Goal: Task Accomplishment & Management: Manage account settings

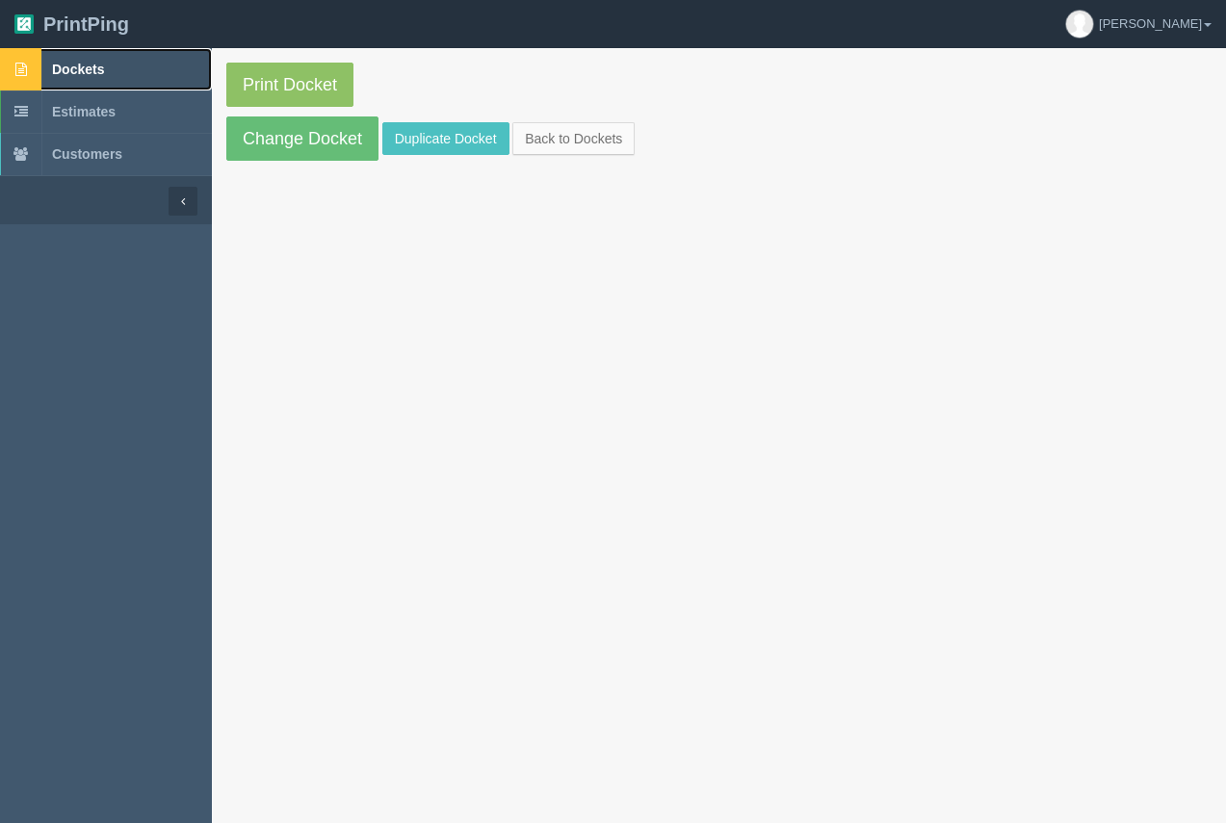
click at [36, 63] on b at bounding box center [20, 69] width 41 height 42
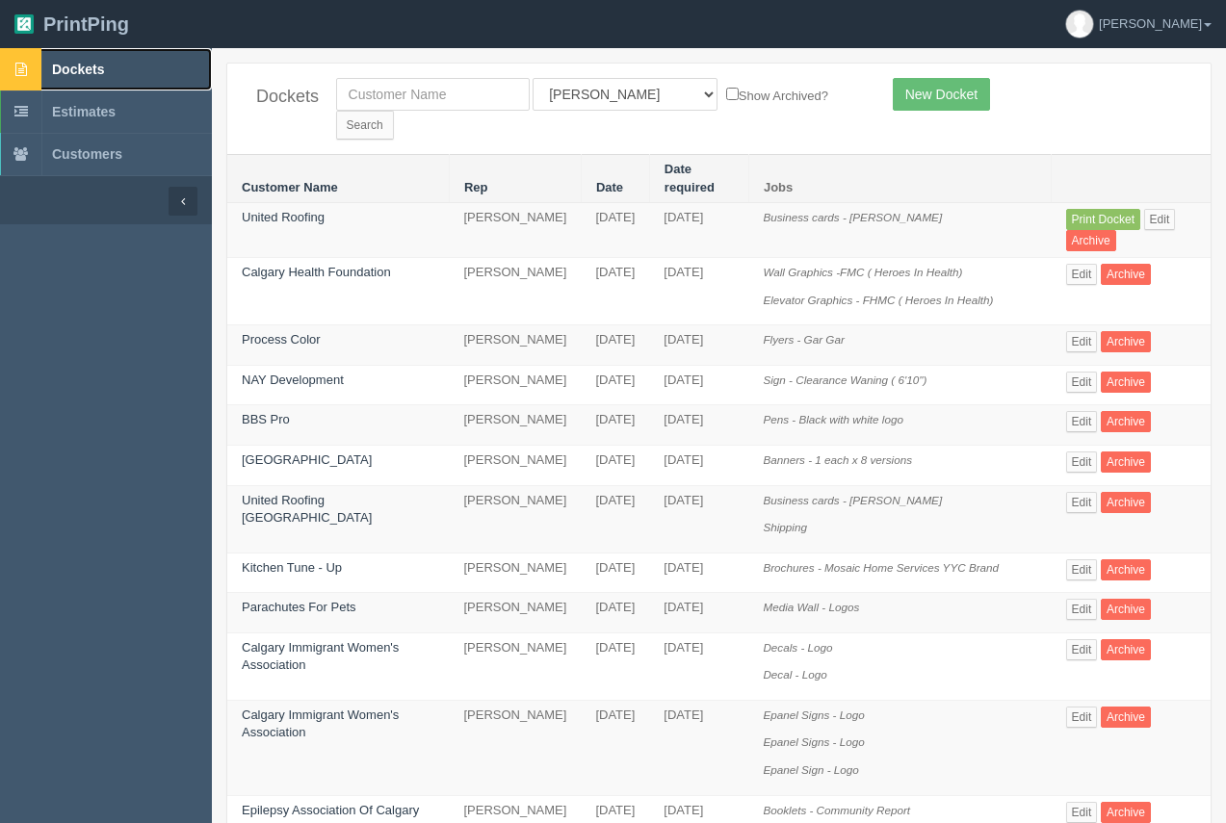
click at [52, 64] on span "Dockets" at bounding box center [78, 69] width 52 height 15
click at [391, 98] on input "text" at bounding box center [433, 94] width 194 height 33
type input "rccg"
click at [394, 111] on input "Search" at bounding box center [365, 125] width 58 height 29
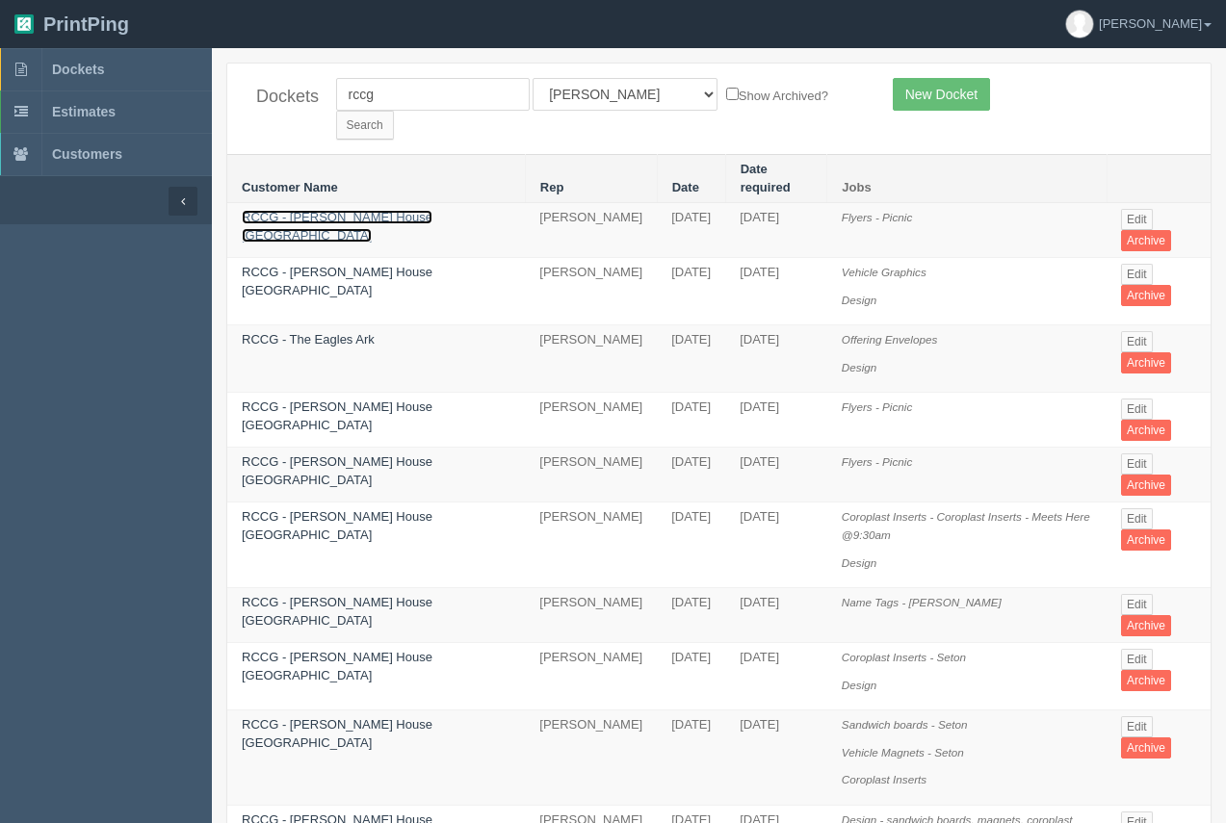
click at [363, 210] on link "RCCG - [PERSON_NAME] House [GEOGRAPHIC_DATA]" at bounding box center [337, 226] width 191 height 33
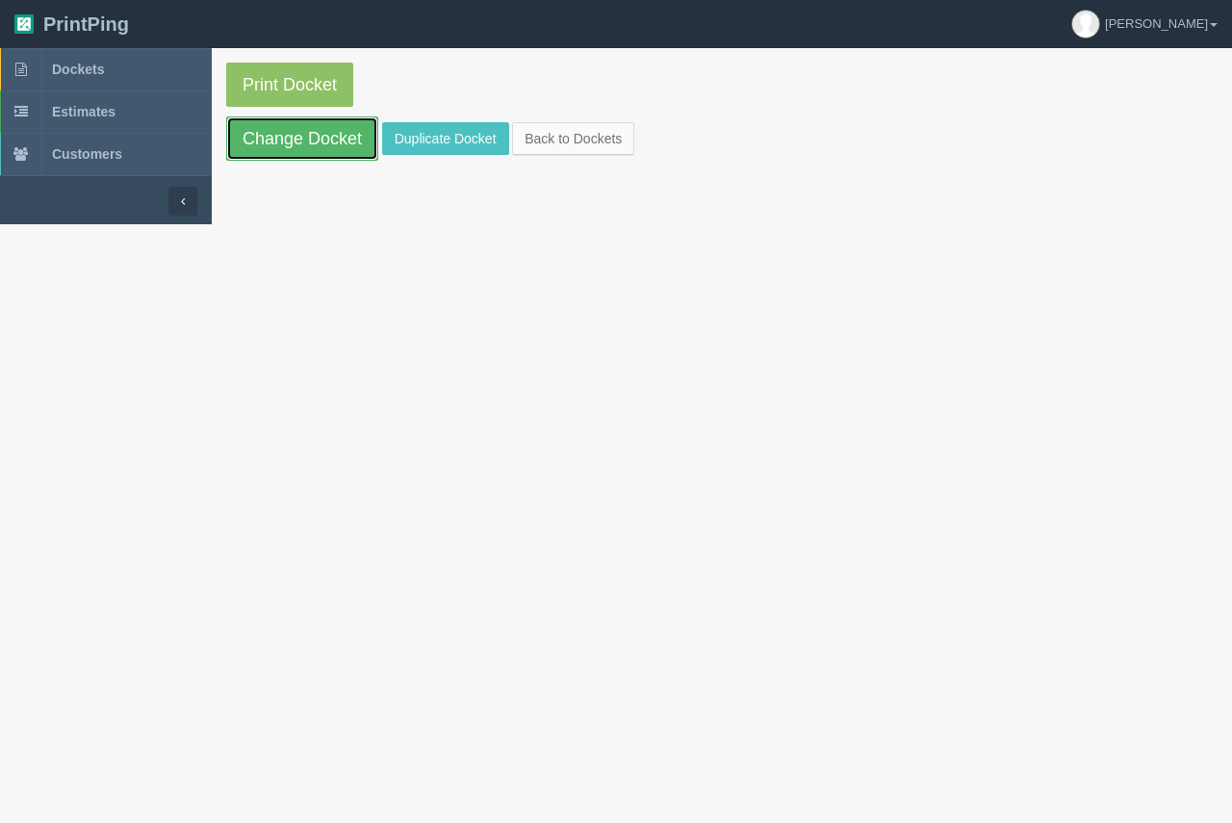
click at [347, 144] on link "Change Docket" at bounding box center [302, 138] width 152 height 44
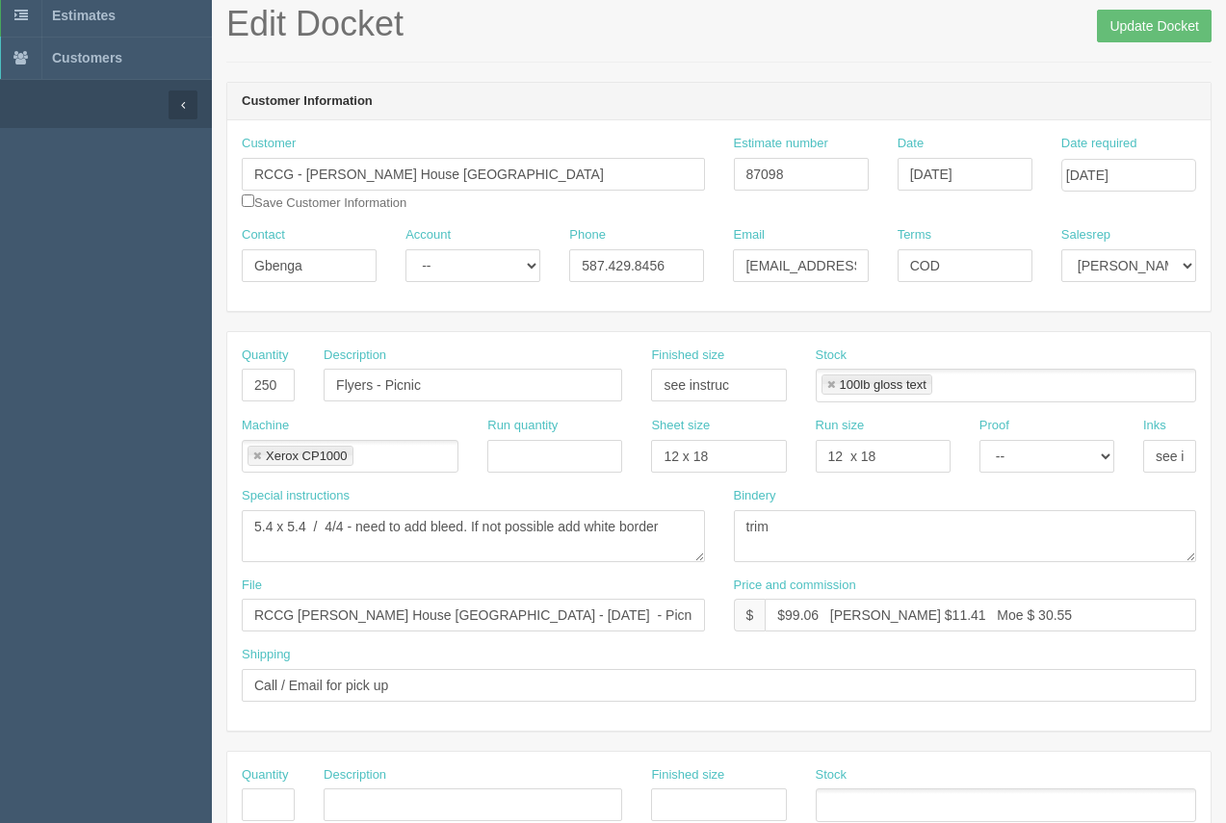
scroll to position [106, 0]
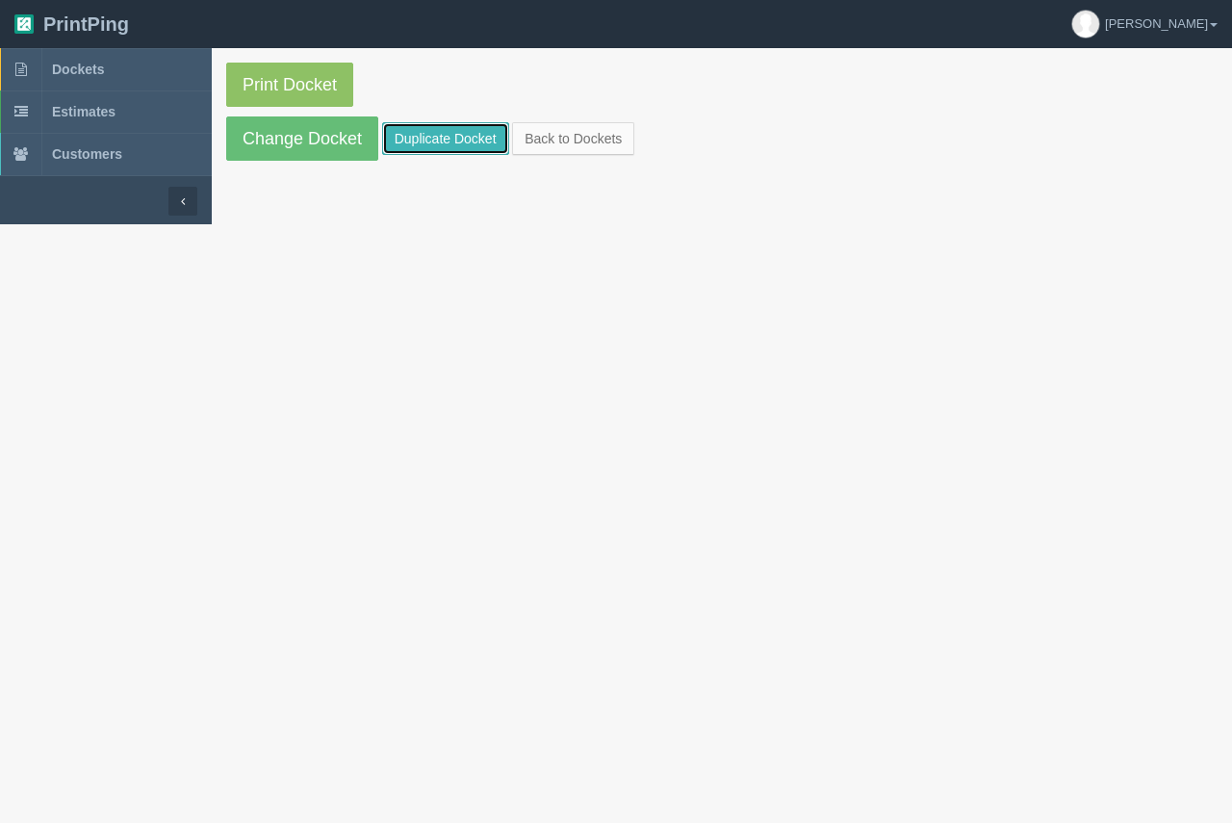
click at [428, 143] on link "Duplicate Docket" at bounding box center [445, 138] width 127 height 33
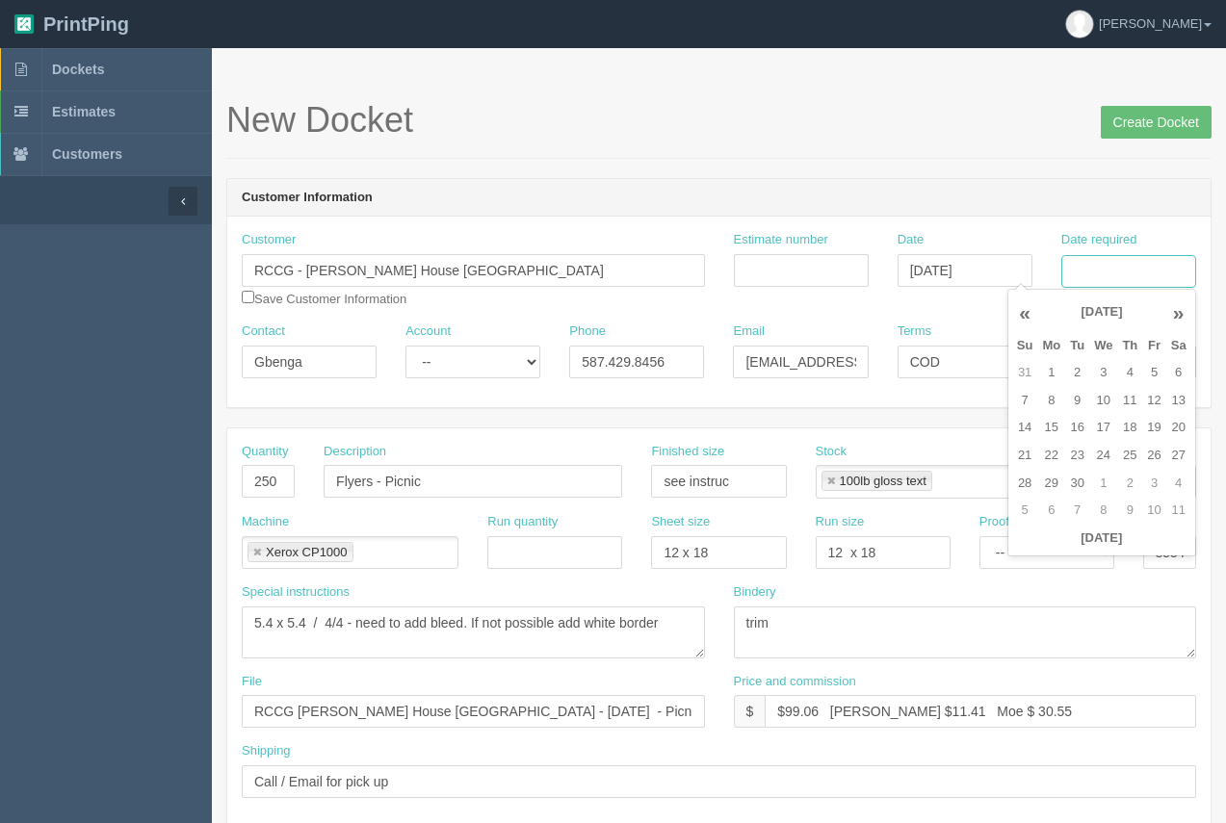
click at [1118, 281] on input "Date required" at bounding box center [1128, 271] width 135 height 33
click at [1045, 475] on td "29" at bounding box center [1051, 484] width 28 height 28
drag, startPoint x: 1053, startPoint y: 398, endPoint x: 1007, endPoint y: 348, distance: 68.1
click at [1053, 399] on td "8" at bounding box center [1051, 401] width 28 height 28
type input "[DATE]"
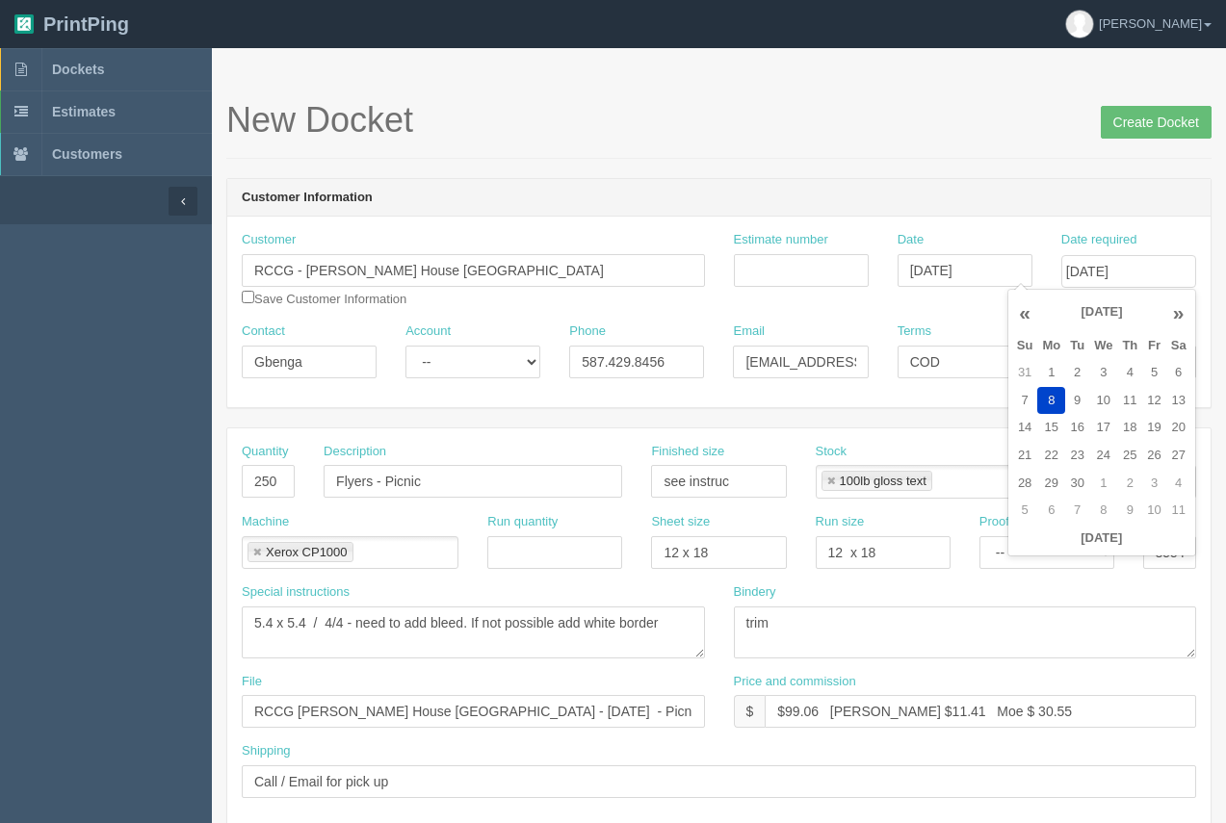
click at [819, 109] on h1 "New Docket Create Docket" at bounding box center [718, 120] width 985 height 39
drag, startPoint x: 769, startPoint y: 258, endPoint x: 786, endPoint y: 248, distance: 19.0
click at [769, 259] on input "Estimate number" at bounding box center [801, 270] width 135 height 33
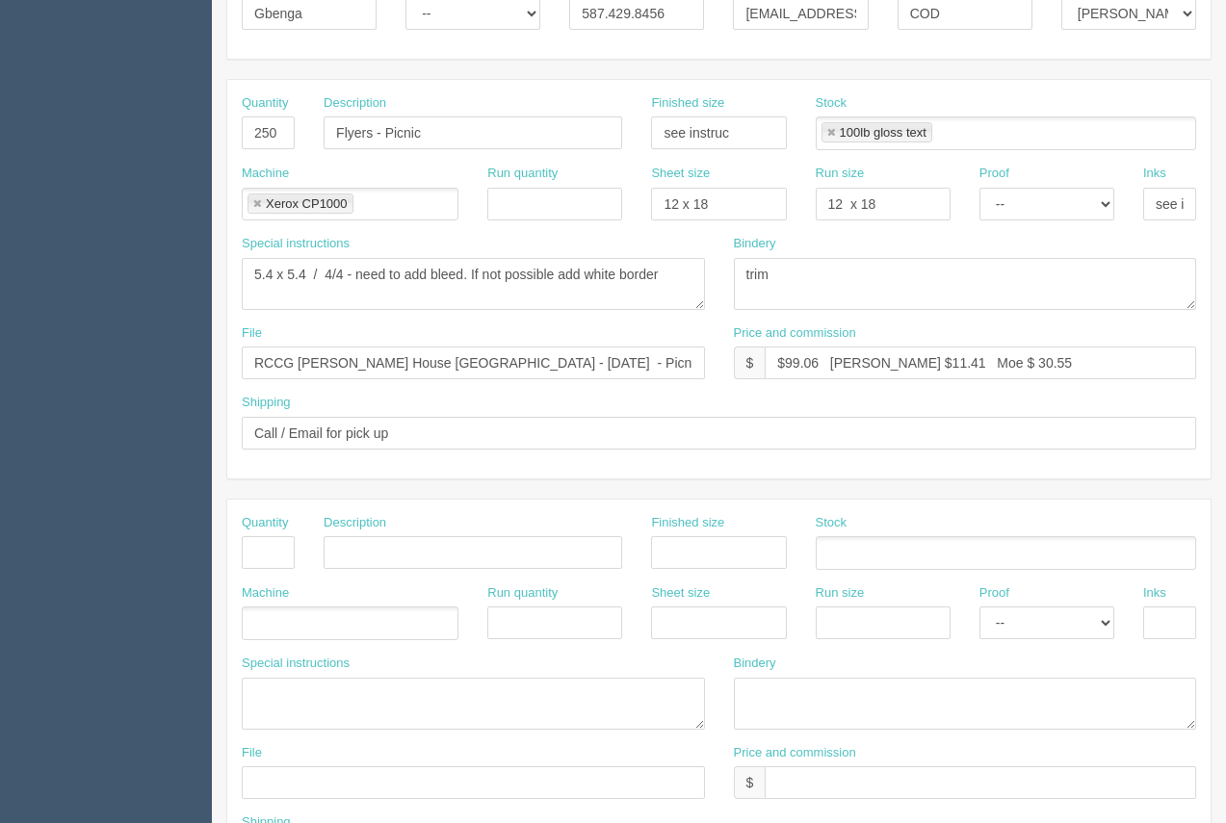
scroll to position [354, 0]
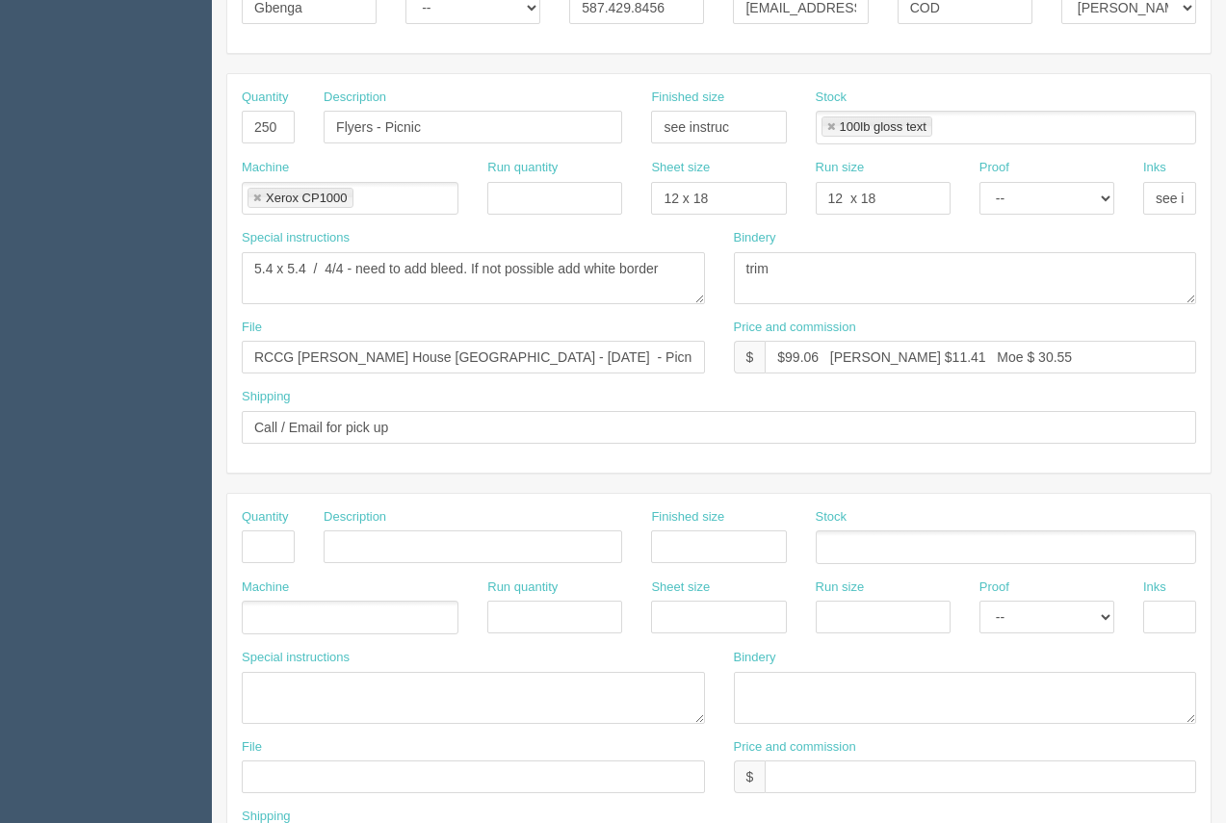
type input "87098"
click at [532, 361] on input "RCCG [PERSON_NAME] House [GEOGRAPHIC_DATA] - [DATE] - Picnic Flyer" at bounding box center [473, 357] width 463 height 33
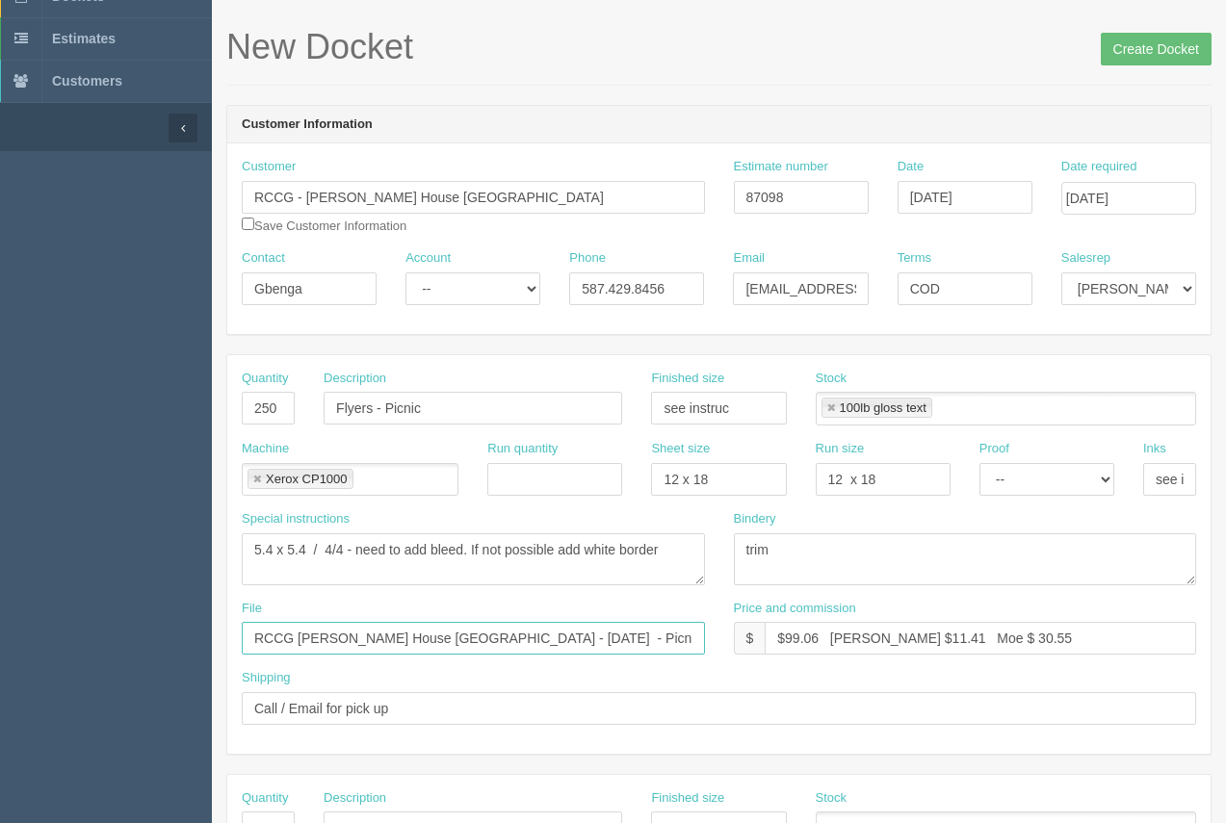
scroll to position [0, 0]
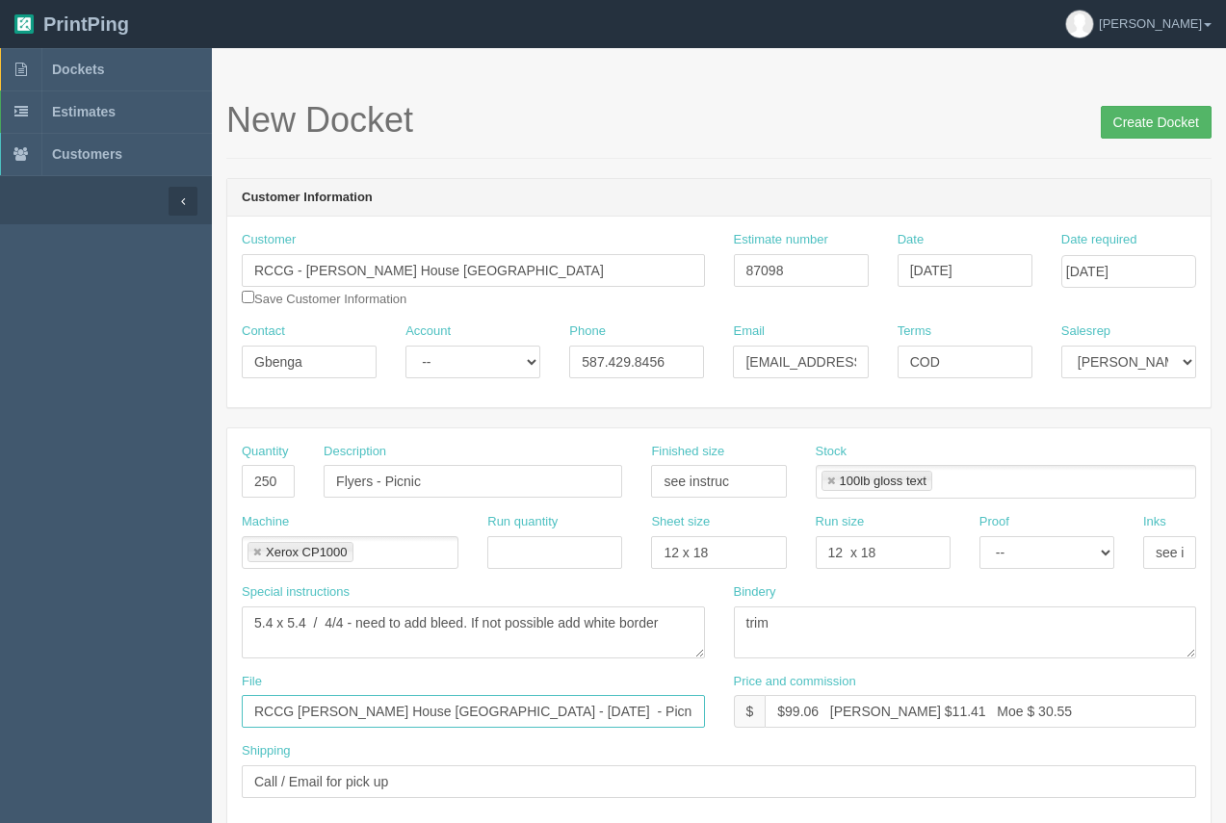
type input "RCCG [PERSON_NAME] House [GEOGRAPHIC_DATA] - [DATE] - Picnic Flyer"
click at [1141, 124] on input "Create Docket" at bounding box center [1155, 122] width 111 height 33
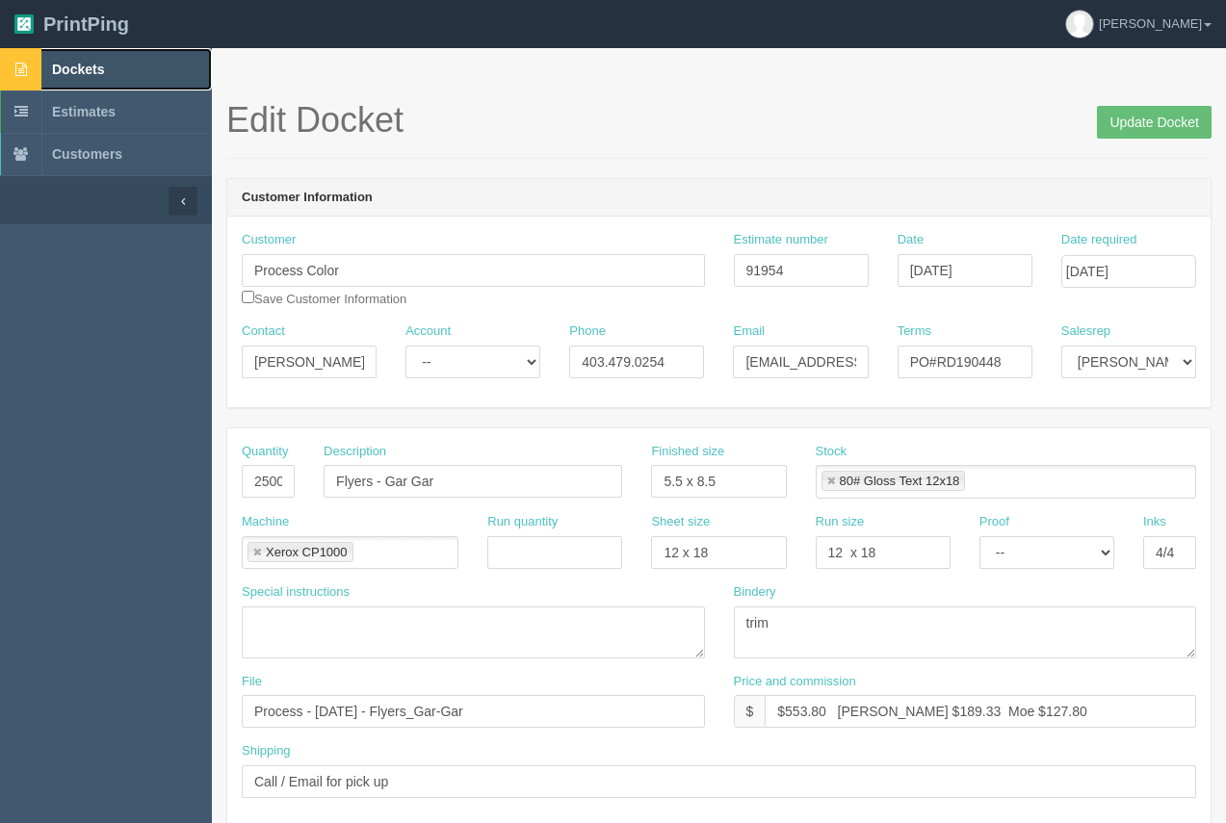
click at [90, 65] on span "Dockets" at bounding box center [78, 69] width 52 height 15
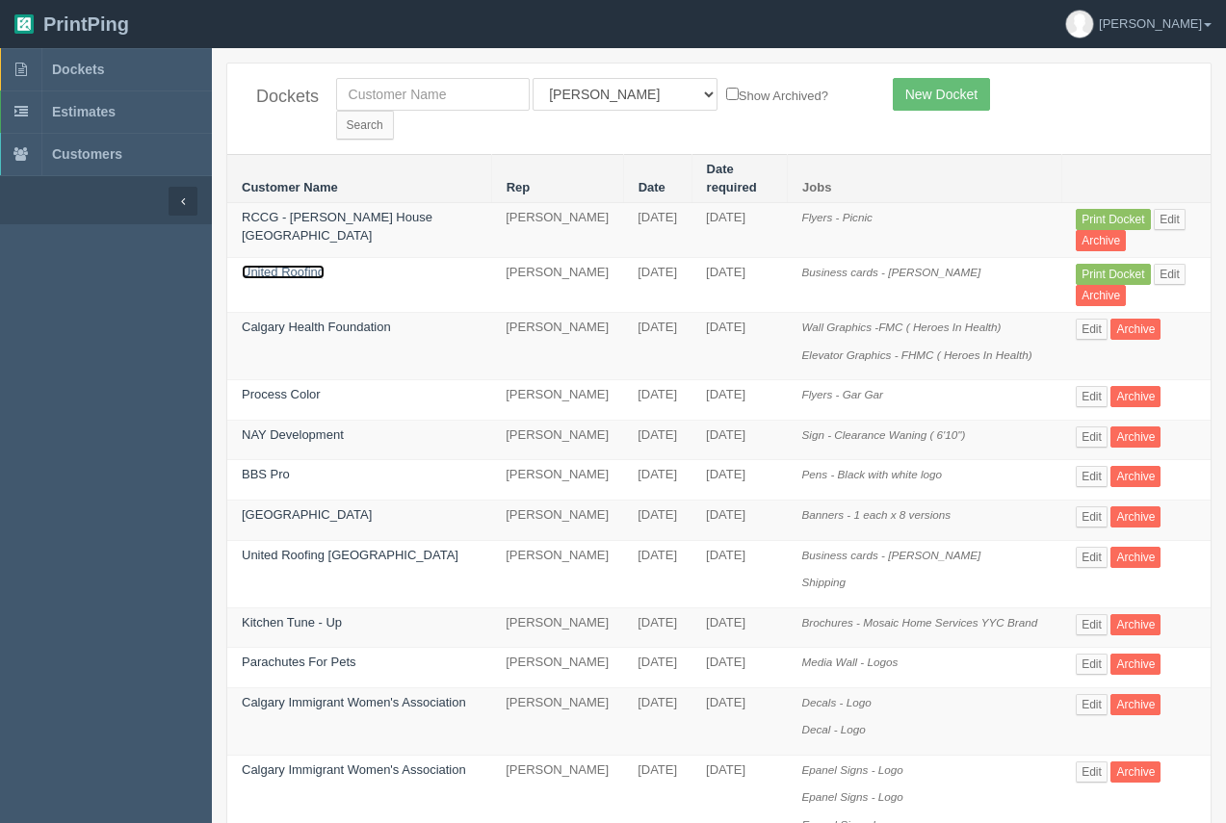
click at [297, 265] on link "United Roofing" at bounding box center [283, 272] width 83 height 14
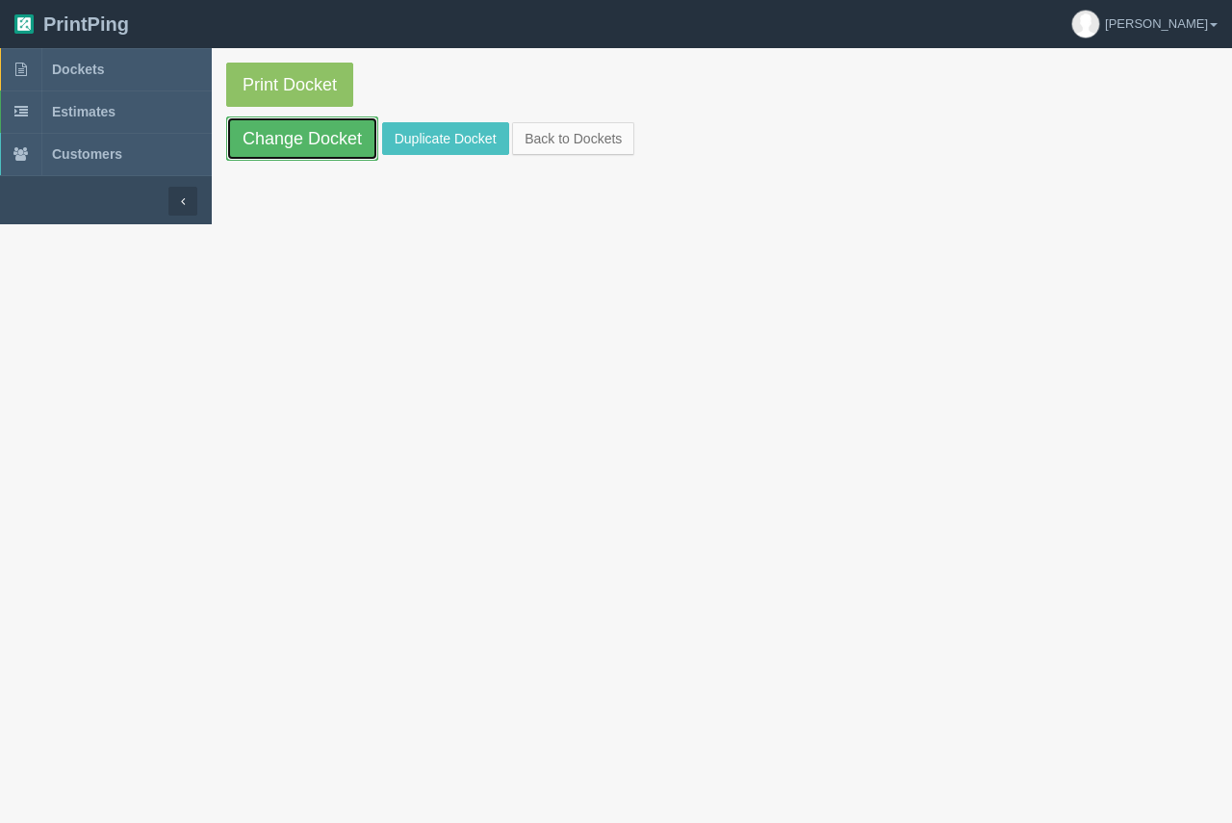
click at [324, 150] on link "Change Docket" at bounding box center [302, 138] width 152 height 44
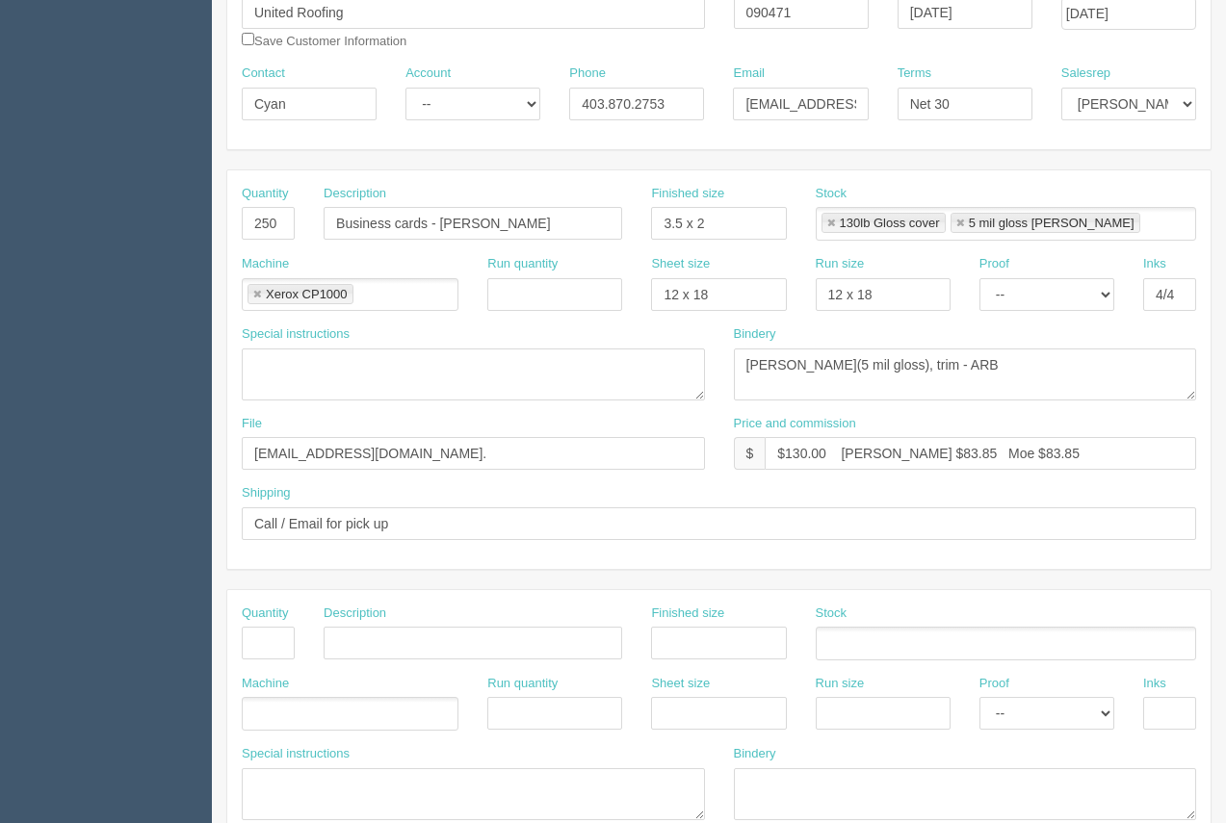
scroll to position [262, 0]
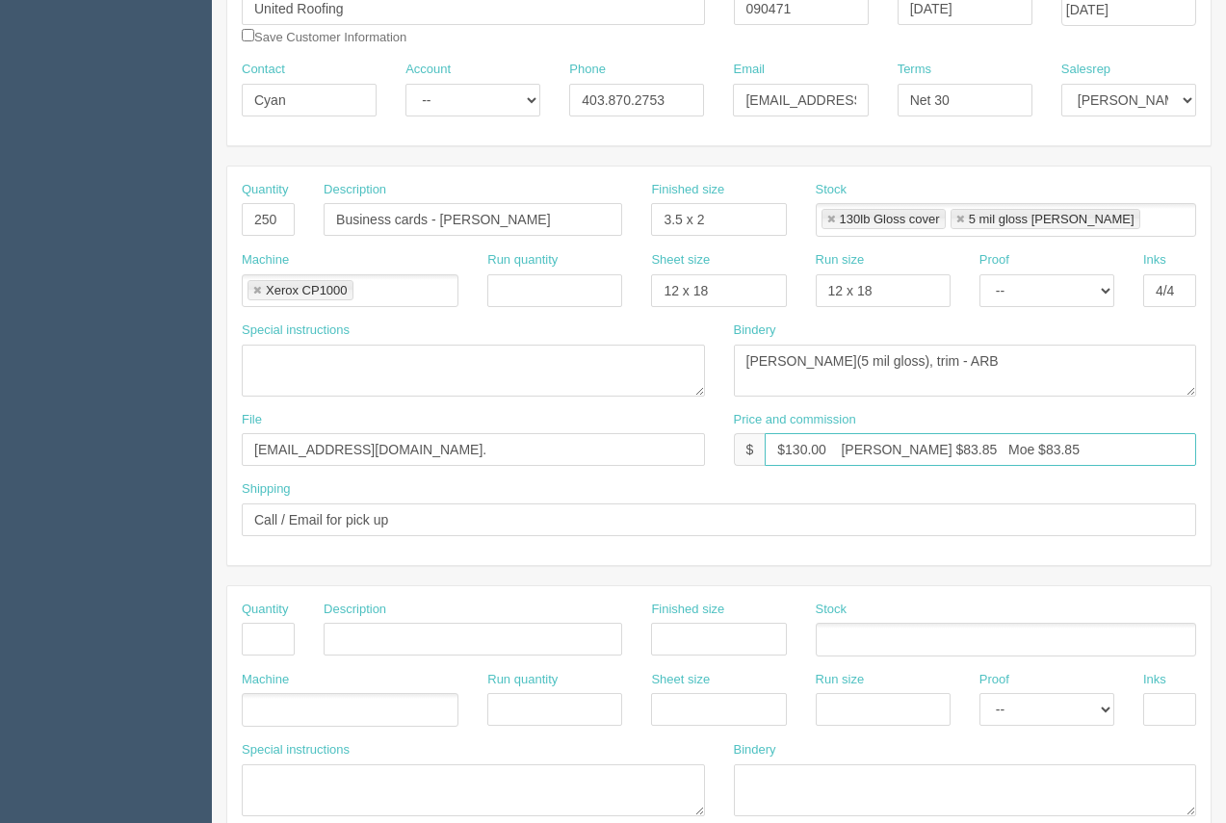
drag, startPoint x: 1004, startPoint y: 453, endPoint x: 832, endPoint y: 455, distance: 172.3
click at [832, 455] on input "$130.00 Arif $83.85 Moe $83.85" at bounding box center [979, 449] width 431 height 33
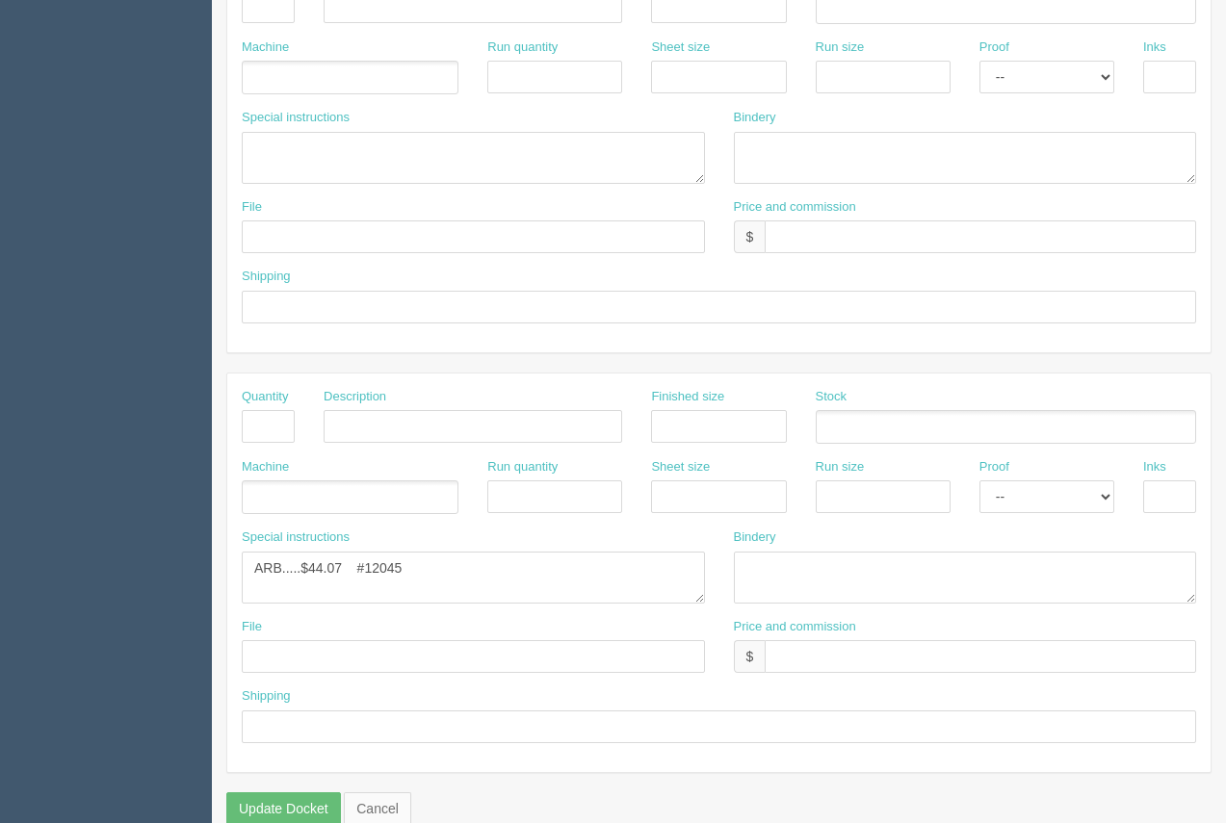
scroll to position [925, 0]
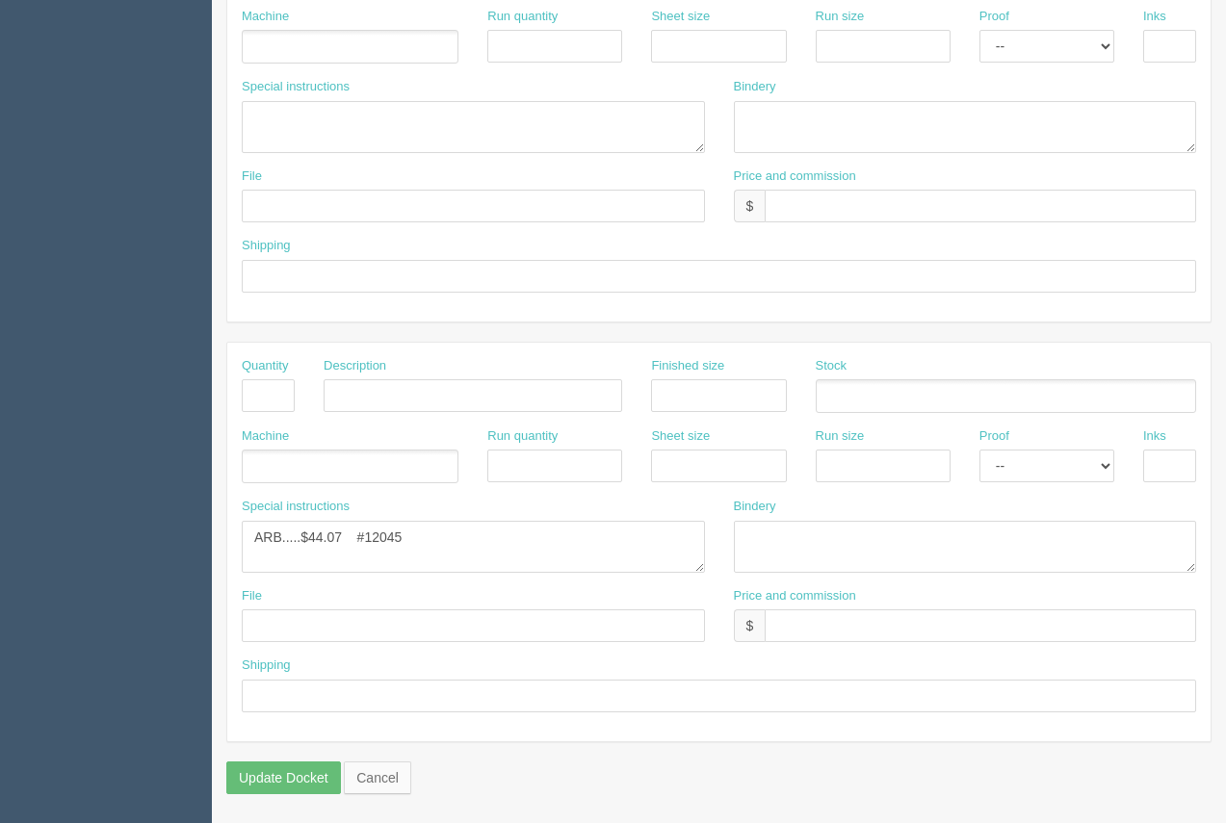
type input "$130.00"
drag, startPoint x: 379, startPoint y: 530, endPoint x: 194, endPoint y: 521, distance: 186.1
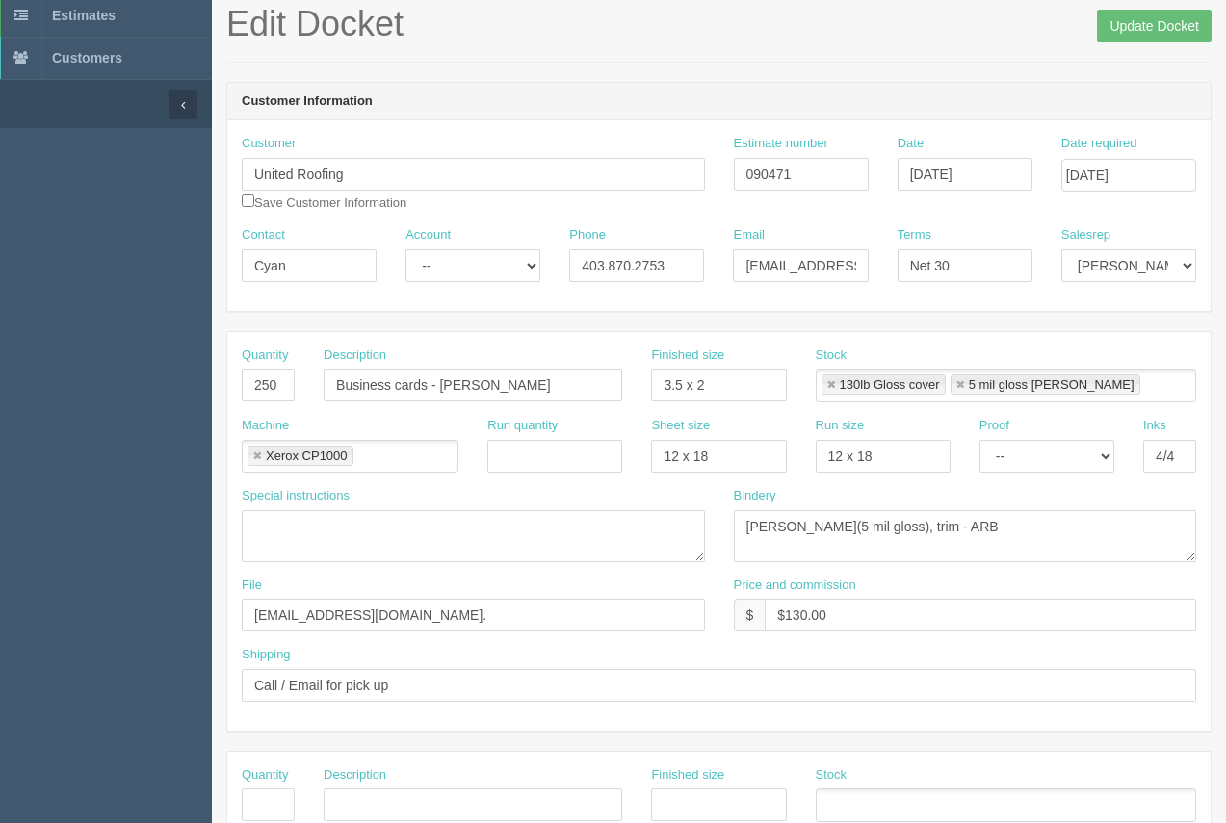
scroll to position [62, 0]
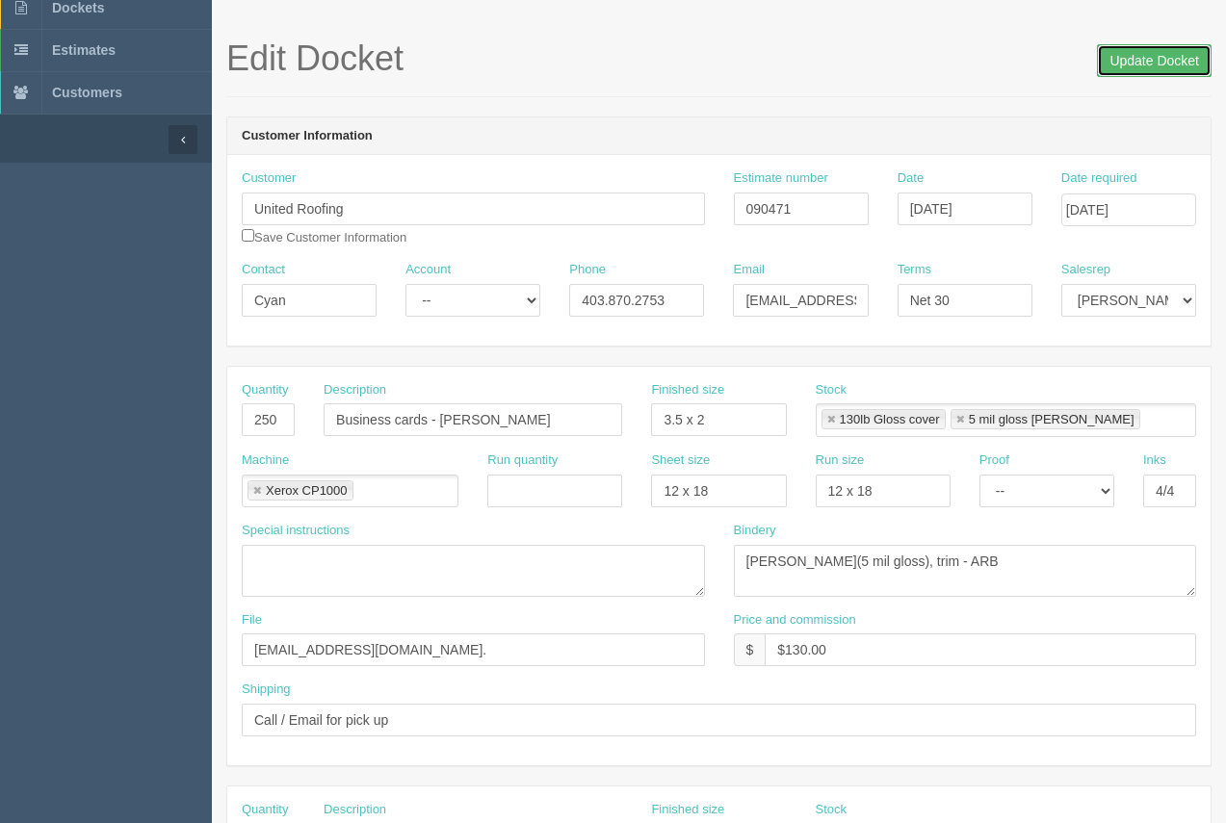
click at [1130, 62] on input "Update Docket" at bounding box center [1154, 60] width 115 height 33
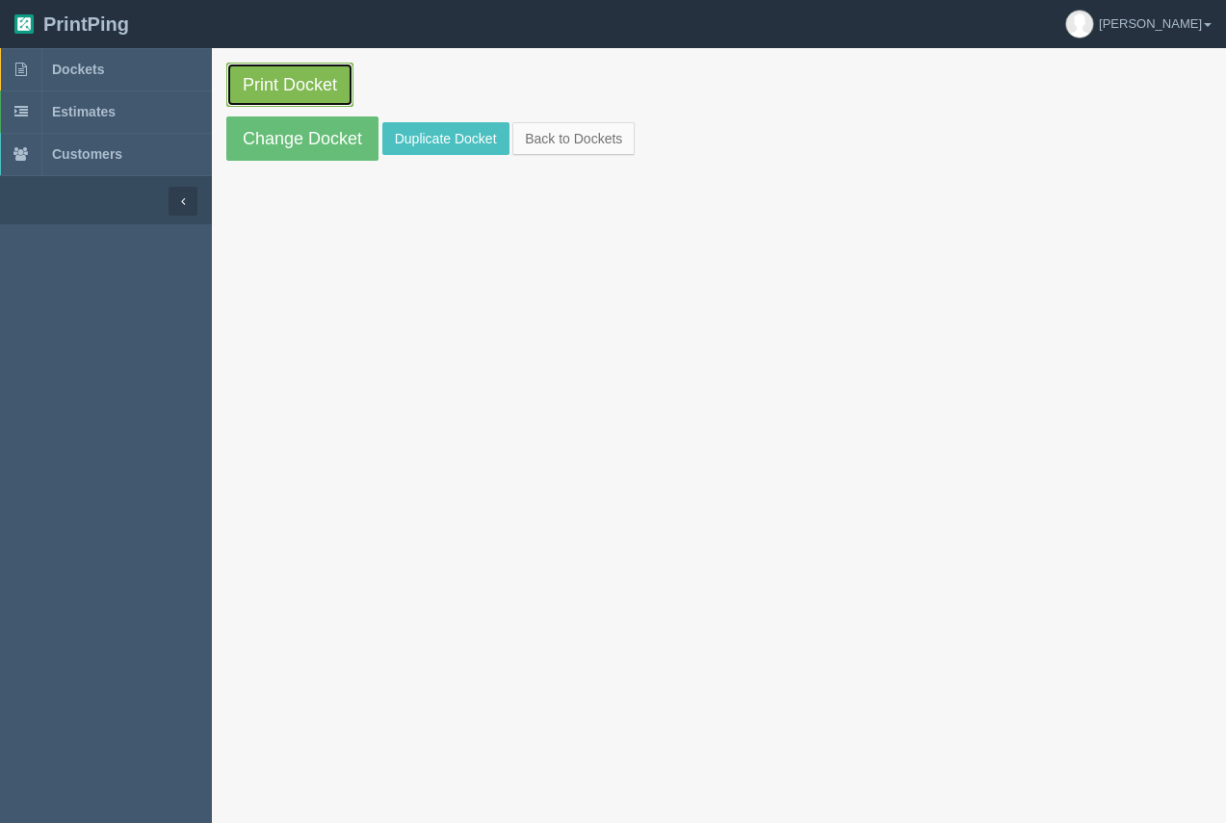
click at [325, 91] on link "Print Docket" at bounding box center [289, 85] width 127 height 44
click at [72, 73] on span "Dockets" at bounding box center [78, 69] width 52 height 15
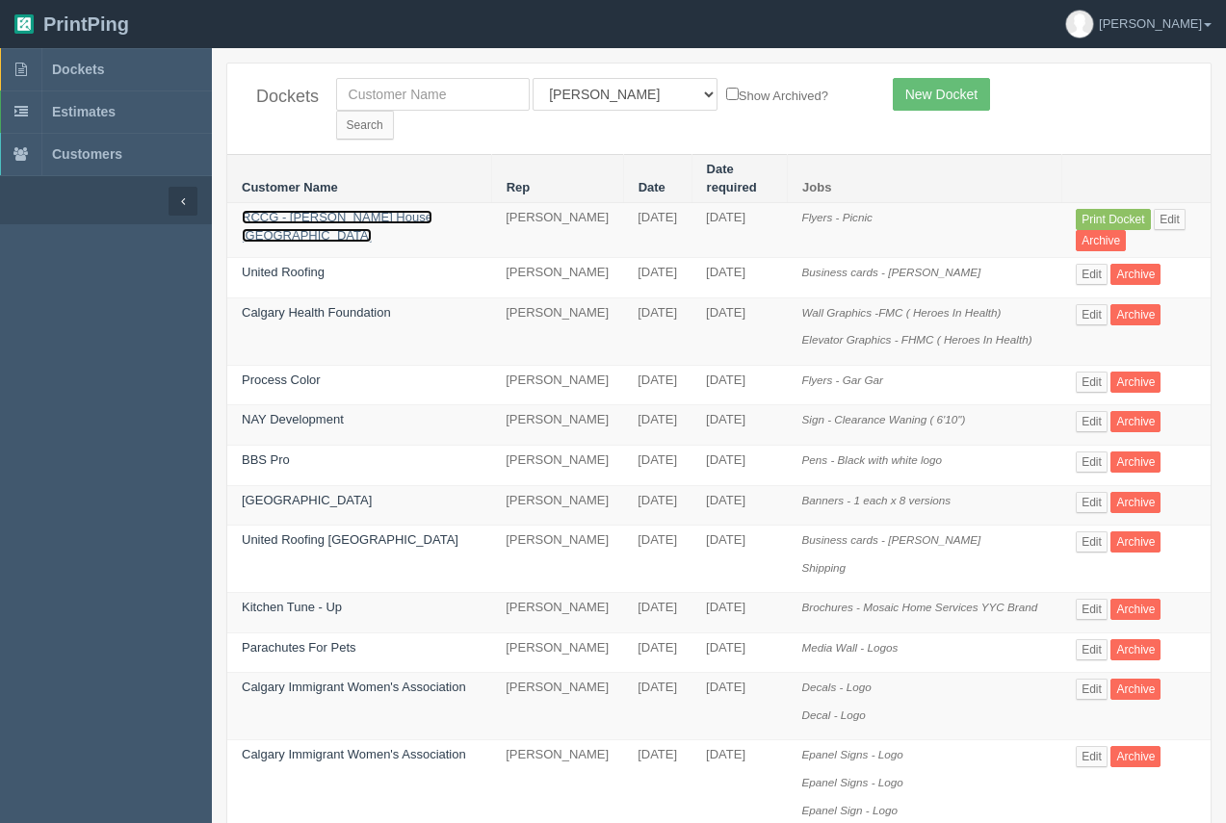
click at [287, 210] on link "RCCG - [PERSON_NAME] House [GEOGRAPHIC_DATA]" at bounding box center [337, 226] width 191 height 33
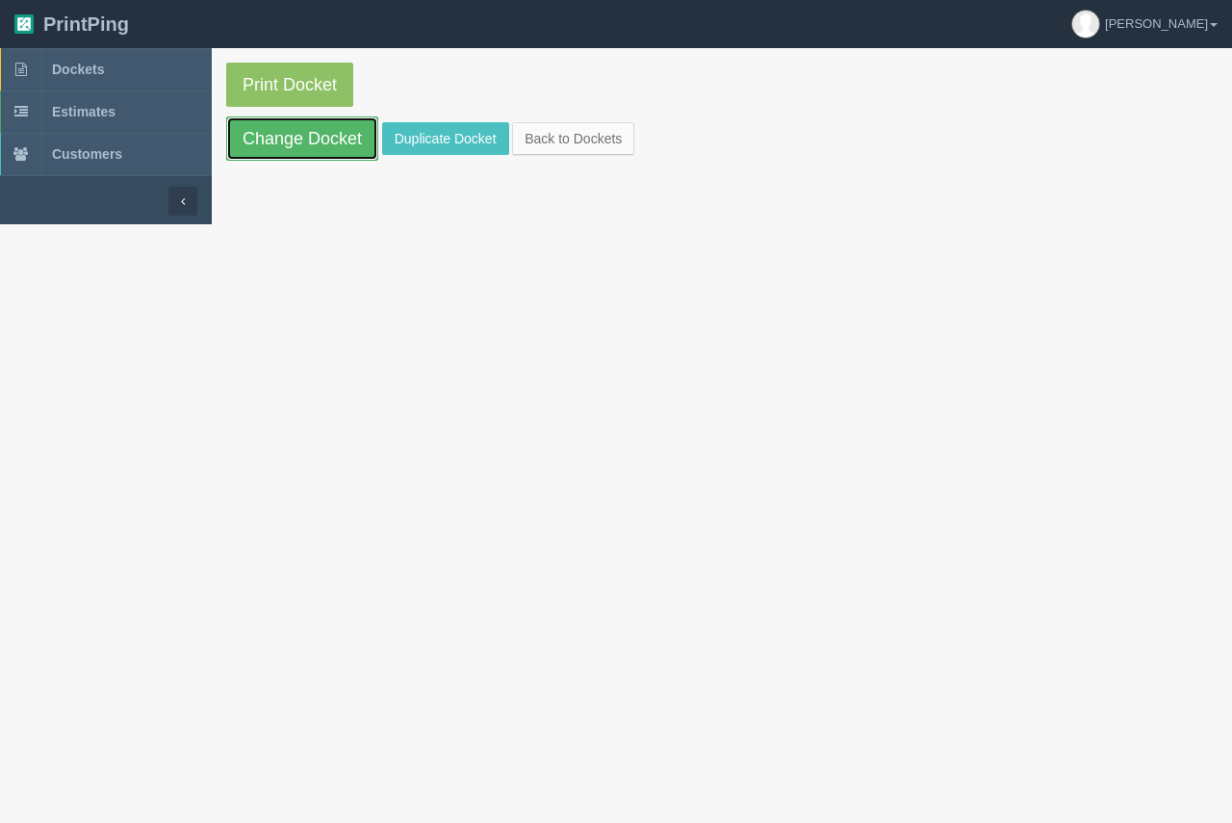
click at [296, 136] on link "Change Docket" at bounding box center [302, 138] width 152 height 44
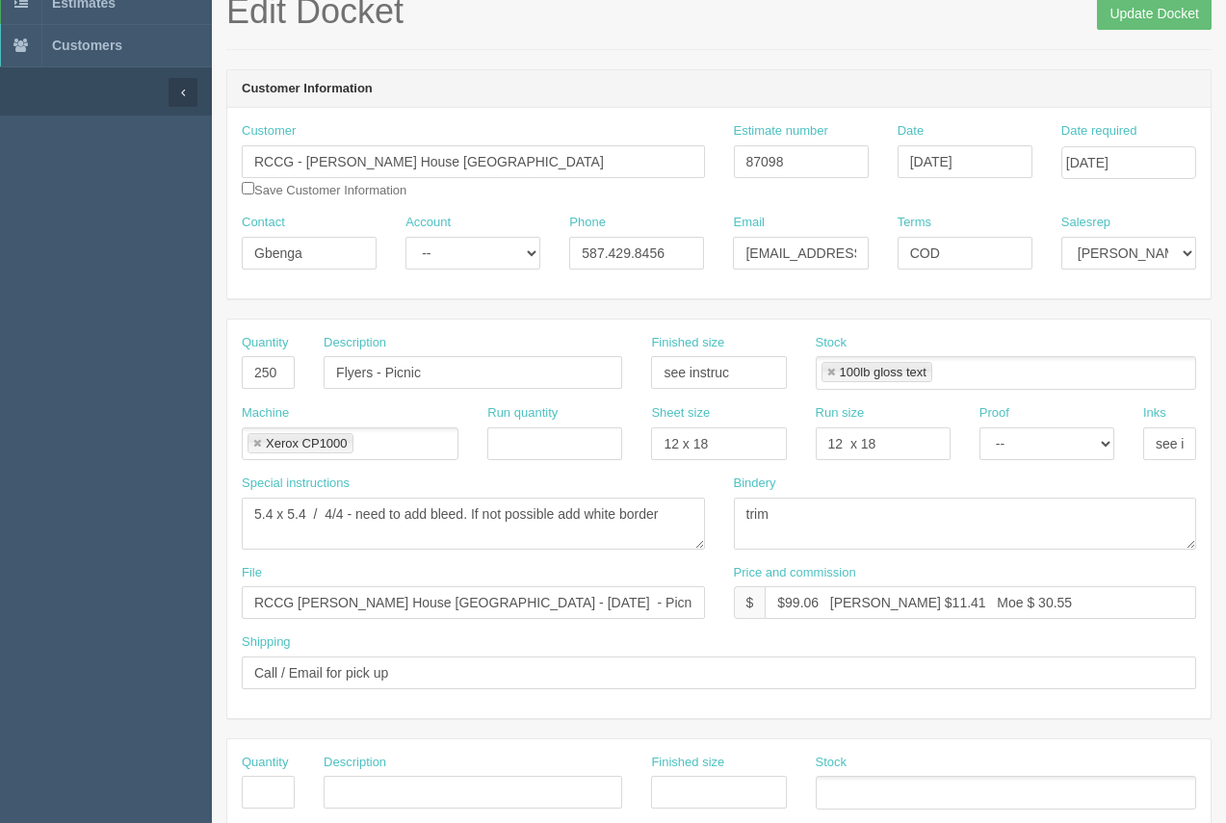
scroll to position [89, 0]
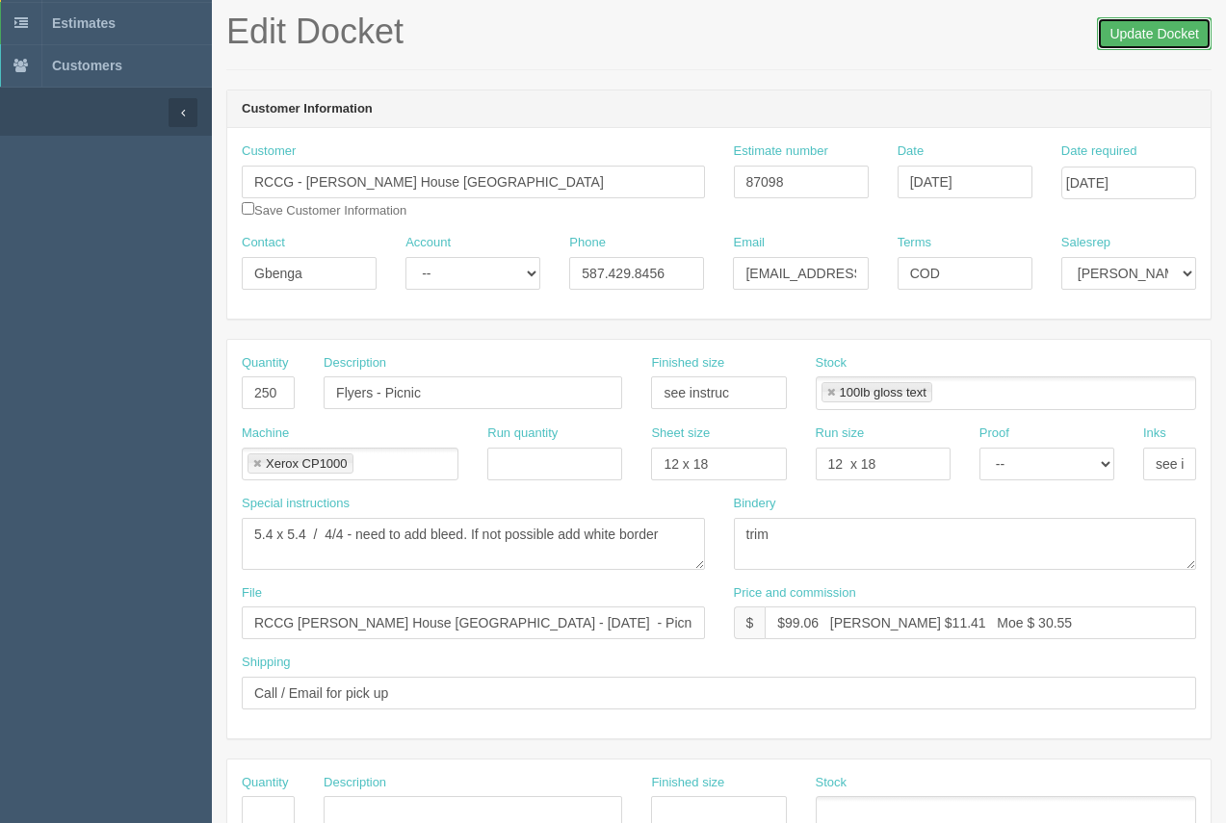
click at [1135, 38] on input "Update Docket" at bounding box center [1154, 33] width 115 height 33
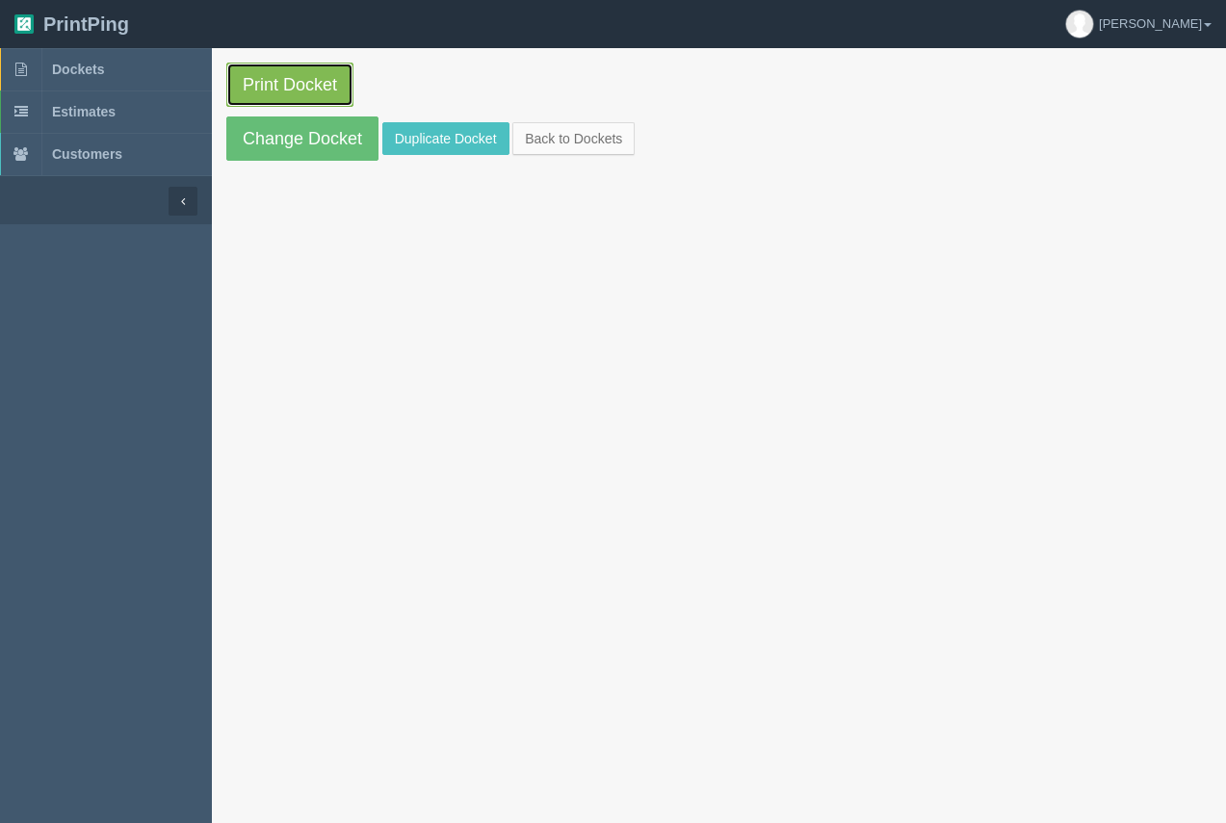
click at [305, 78] on link "Print Docket" at bounding box center [289, 85] width 127 height 44
